Goal: Find specific page/section: Find specific page/section

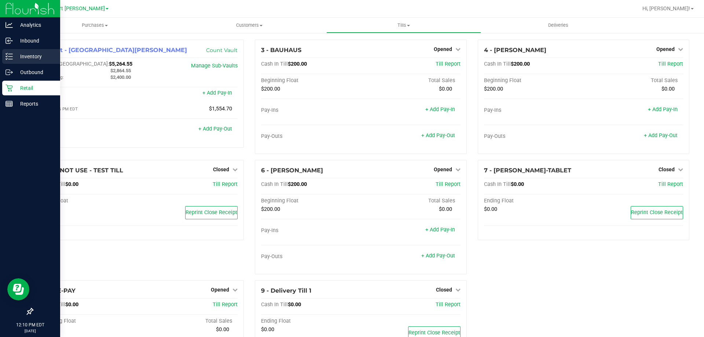
click at [11, 57] on icon at bounding box center [8, 56] width 7 height 7
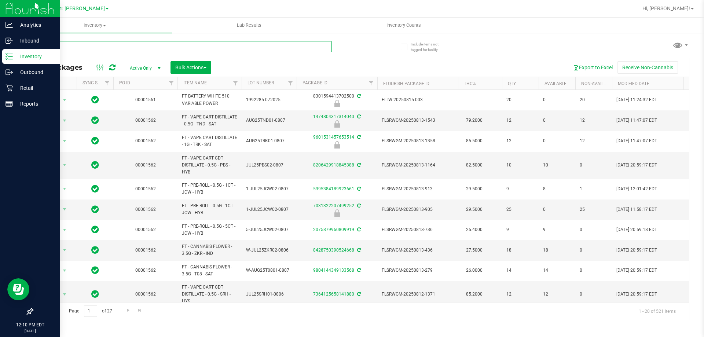
click at [114, 45] on input "text" at bounding box center [181, 46] width 299 height 11
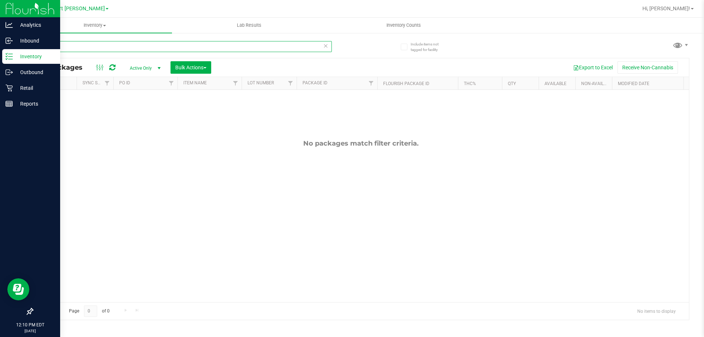
type input "arz"
click at [328, 44] on icon at bounding box center [325, 45] width 5 height 9
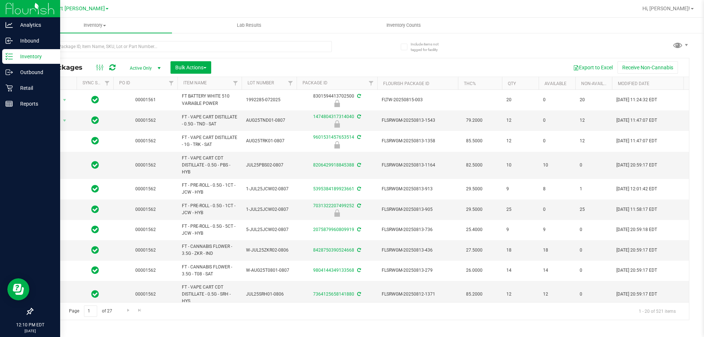
type input "[DATE]"
click at [11, 92] on div "Retail" at bounding box center [31, 88] width 58 height 15
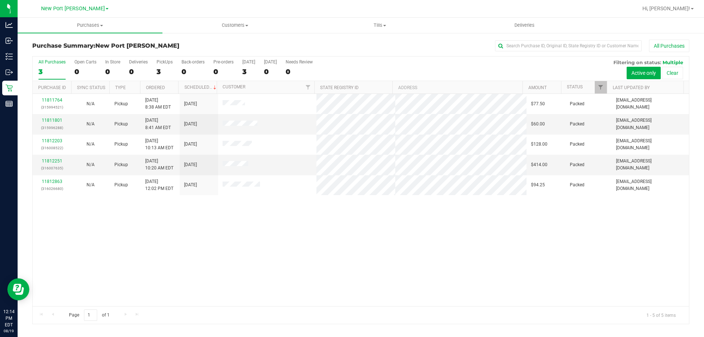
click at [116, 219] on div "11811764 (315994521) N/A Pickup [DATE] 8:38 AM EDT 8/19/2025 $77.50 Packed [EMA…" at bounding box center [361, 200] width 656 height 212
